Goal: Check status

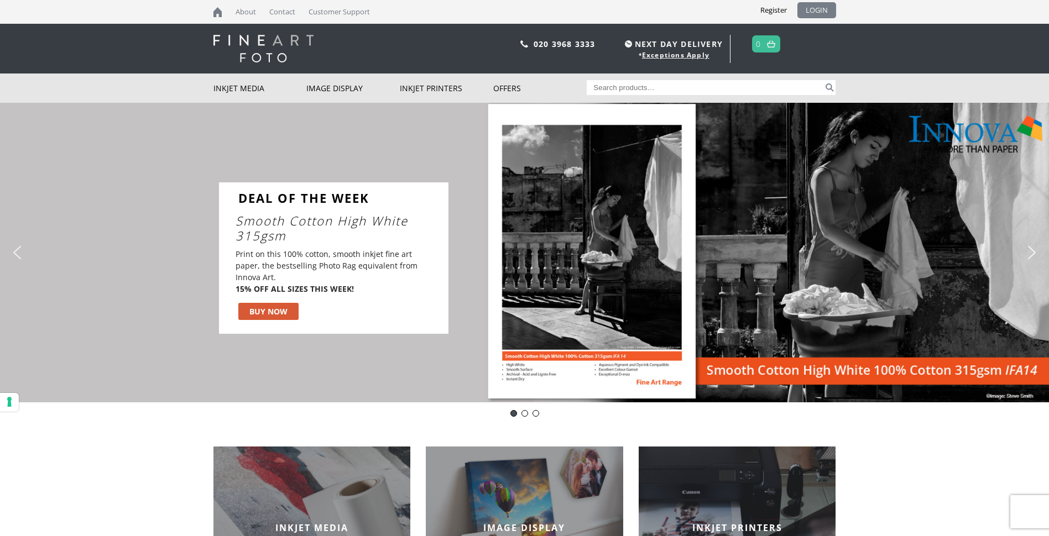
click at [829, 9] on link "LOGIN" at bounding box center [817, 10] width 39 height 16
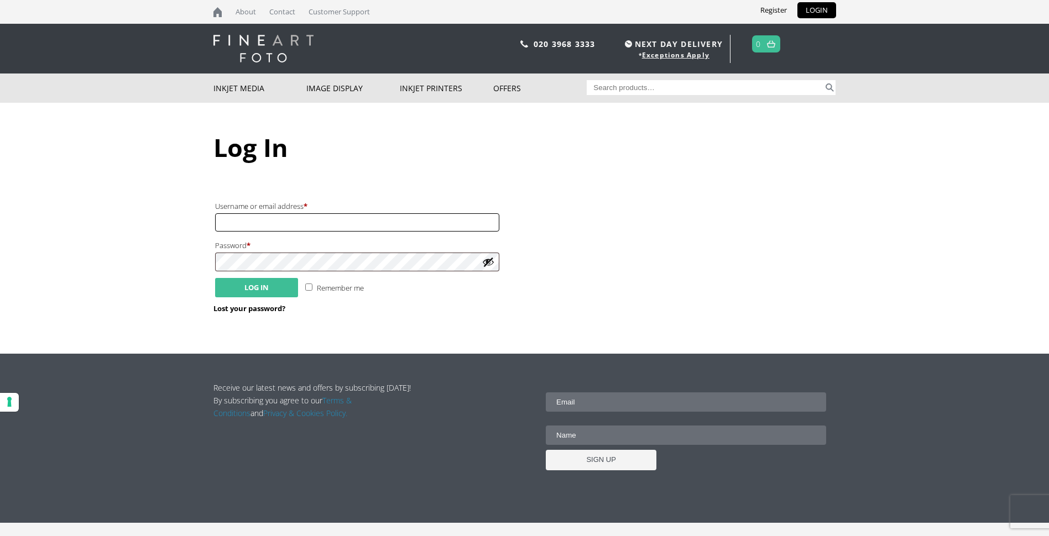
type input "[EMAIL_ADDRESS][DOMAIN_NAME]"
click at [248, 289] on button "Log in" at bounding box center [256, 287] width 83 height 19
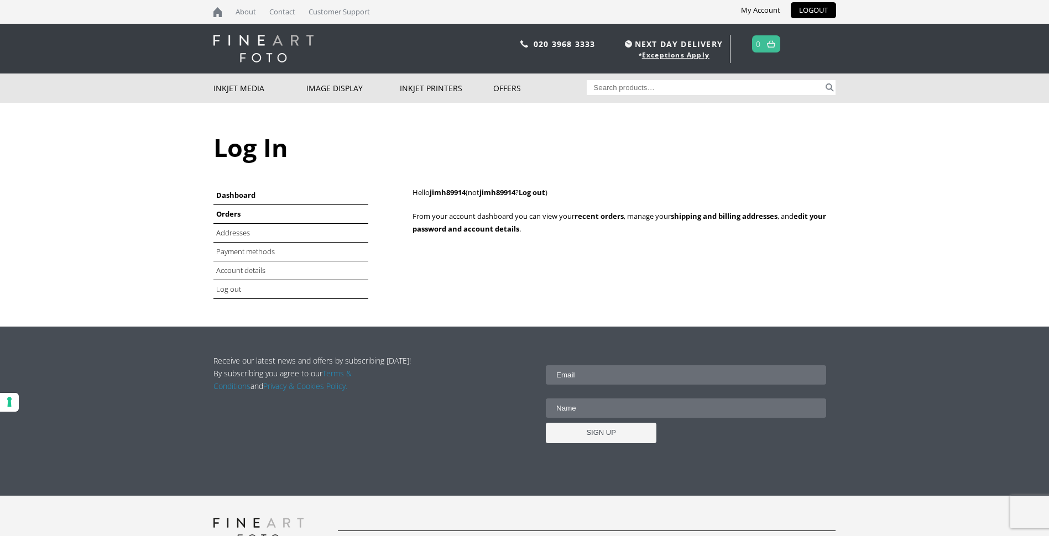
click at [223, 211] on link "Orders" at bounding box center [228, 214] width 24 height 10
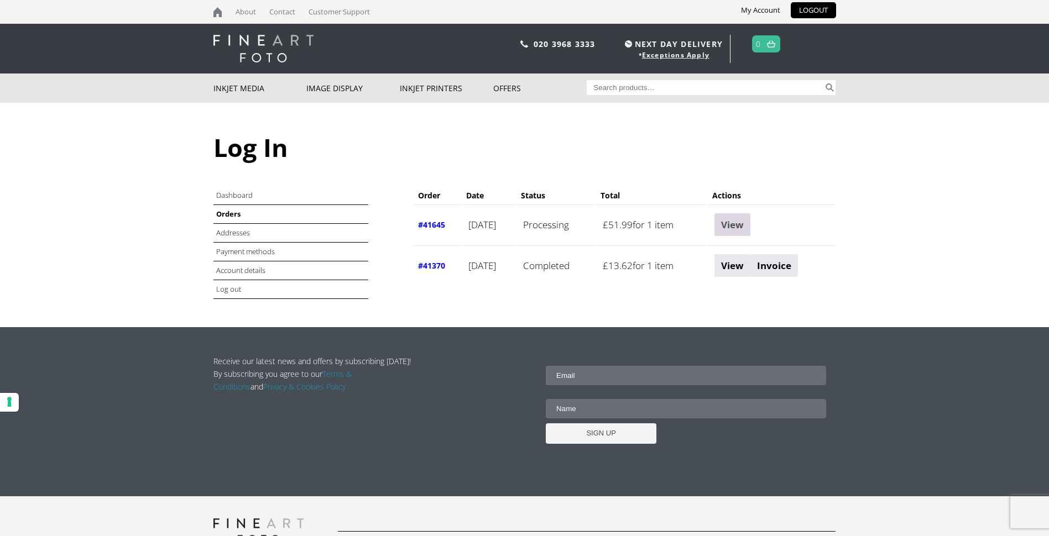
click at [751, 228] on link "View" at bounding box center [733, 224] width 36 height 23
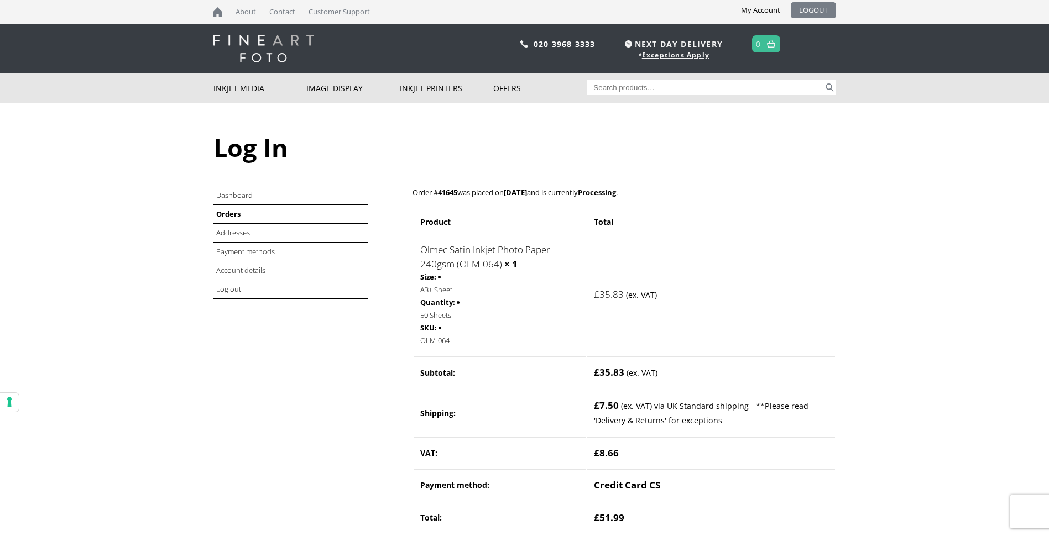
click at [813, 9] on link "LOGOUT" at bounding box center [813, 10] width 45 height 16
